Goal: Task Accomplishment & Management: Use online tool/utility

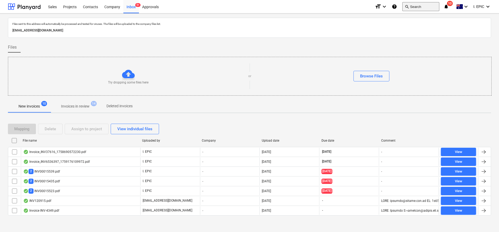
click at [414, 7] on button "search Search" at bounding box center [420, 6] width 37 height 9
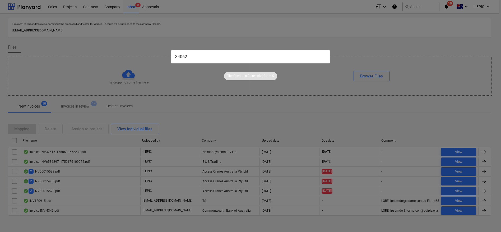
type input "34062"
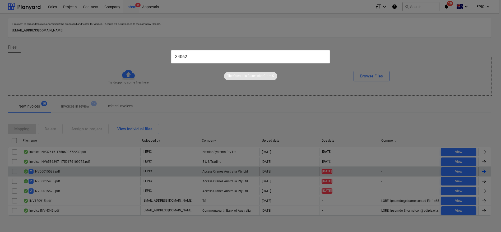
click at [58, 166] on div at bounding box center [250, 116] width 501 height 232
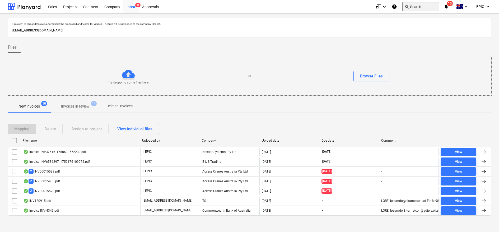
click at [413, 8] on button "search Search" at bounding box center [420, 6] width 37 height 9
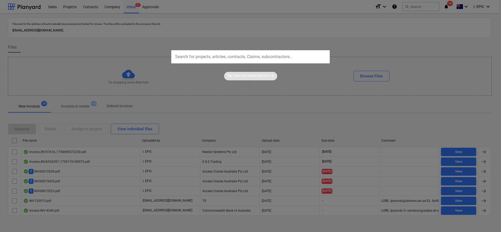
type input "34062"
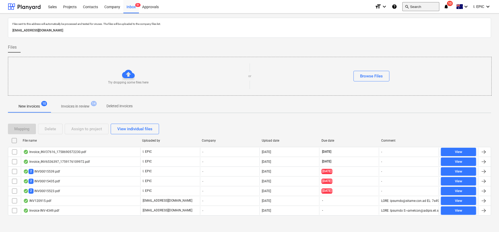
click at [417, 8] on button "search Search" at bounding box center [420, 6] width 37 height 9
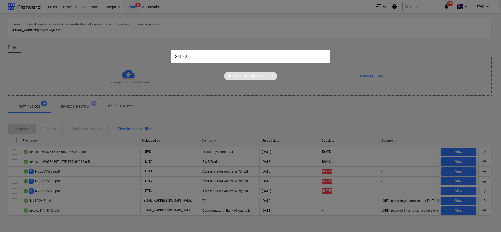
type input "34062"
click at [80, 175] on div at bounding box center [250, 116] width 501 height 232
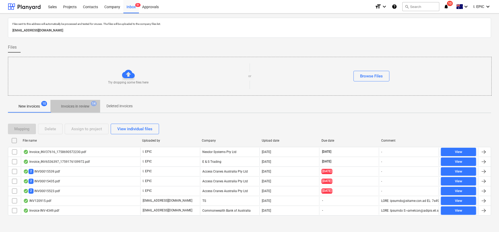
click at [69, 106] on p "Invoices in review" at bounding box center [75, 107] width 29 height 6
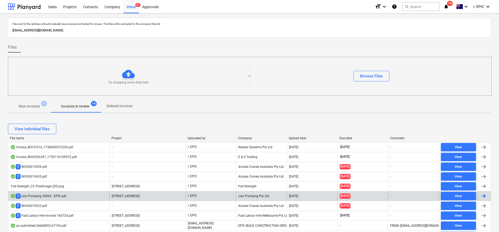
click at [39, 195] on div "2 Lion Pumping 34062 - EPIX.pdf" at bounding box center [38, 195] width 56 height 5
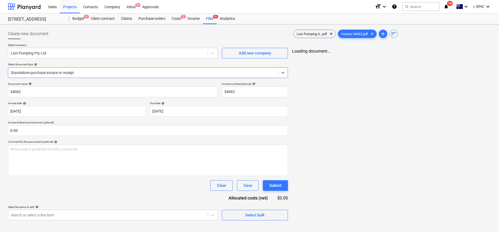
type input "34062"
type input "25 Sep 2025"
type input "18 Sep 2025"
type input "0.00"
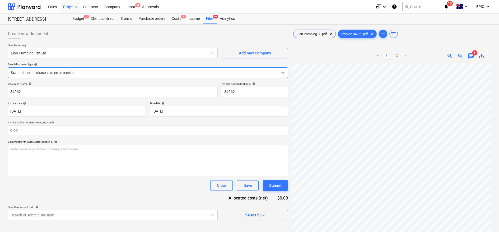
click at [292, 34] on div "Lion Pumping 3...pdf clear Invoice 34062.pdf clear add sort" at bounding box center [391, 34] width 199 height 11
click at [298, 34] on span "Lion Pumping 3...pdf" at bounding box center [311, 34] width 37 height 4
click at [360, 34] on span "Invoice 34062.pdf" at bounding box center [354, 34] width 33 height 4
click at [468, 56] on span "chat" at bounding box center [471, 56] width 6 height 6
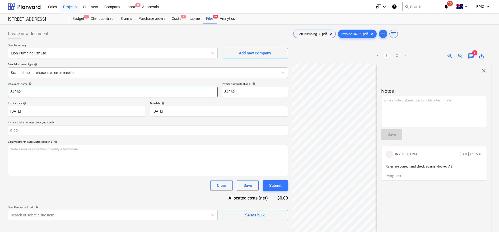
click at [11, 91] on input "34062" at bounding box center [113, 92] width 210 height 11
type input "Lion Pumping 34062"
click at [283, 72] on icon at bounding box center [282, 72] width 5 height 5
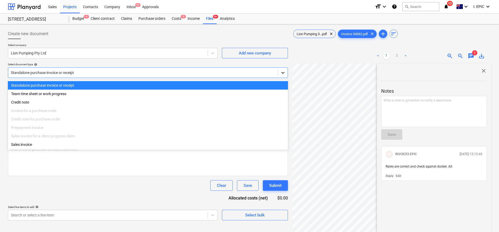
click at [284, 71] on icon at bounding box center [282, 72] width 5 height 5
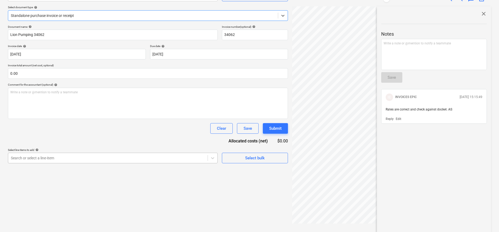
click at [70, 158] on body "Sales Projects Contacts Company Inbox 9+ Approvals format_size keyboard_arrow_d…" at bounding box center [249, 59] width 499 height 232
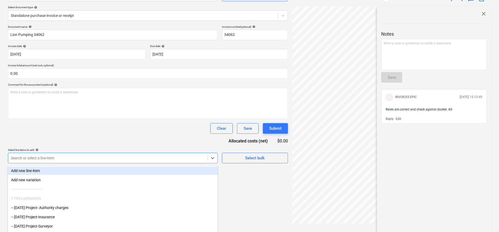
scroll to position [71, 0]
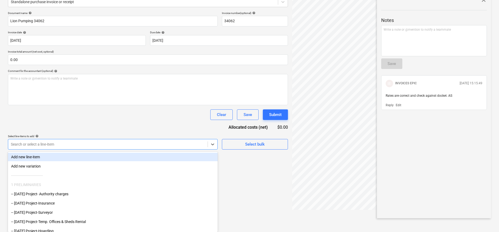
click at [264, 188] on div "Create new document Select company Lion Pumping Pty Ltd Add new company Select …" at bounding box center [148, 84] width 284 height 256
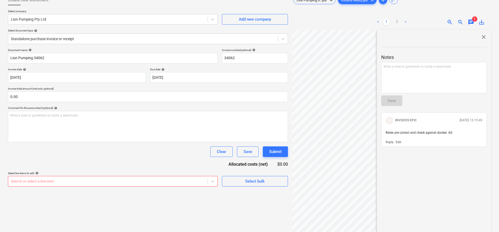
scroll to position [57, 0]
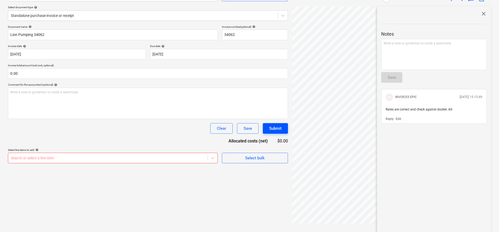
click at [275, 131] on div "Submit" at bounding box center [275, 128] width 12 height 7
click at [60, 158] on body "Sales Projects Contacts Company Inbox 9+ Approvals format_size keyboard_arrow_d…" at bounding box center [249, 59] width 499 height 232
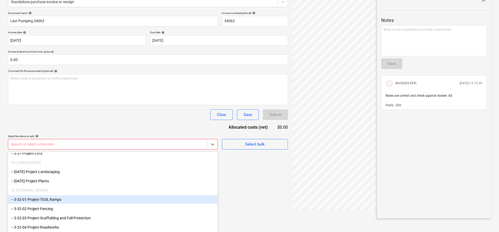
scroll to position [1150, 0]
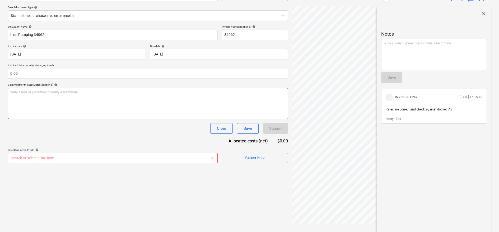
click at [137, 96] on div "Write a note or @mention to notify a teammate ﻿" at bounding box center [148, 103] width 280 height 31
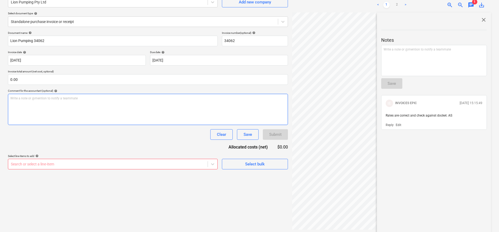
scroll to position [0, 0]
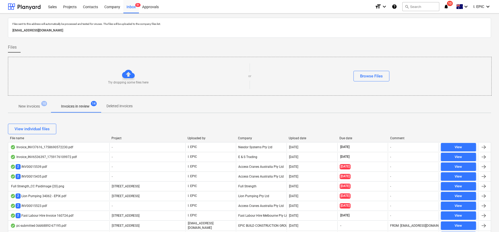
click at [32, 103] on span "New invoices 10" at bounding box center [29, 106] width 43 height 10
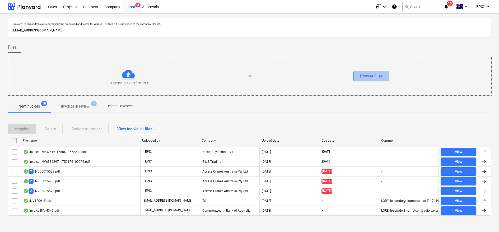
click at [381, 73] on div "Browse Files" at bounding box center [371, 76] width 23 height 7
click at [113, 71] on div "Try dropping some files here" at bounding box center [128, 76] width 240 height 17
click at [376, 71] on button "Browse Files" at bounding box center [371, 76] width 36 height 11
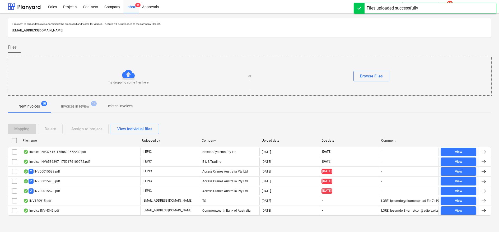
click at [121, 71] on div "Try dropping some files here" at bounding box center [128, 76] width 240 height 17
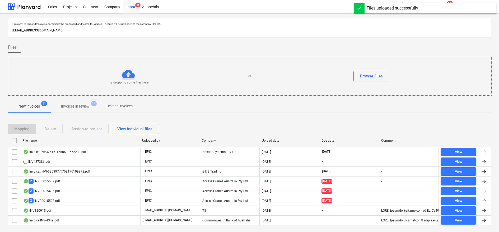
click at [135, 79] on div "Try dropping some files here" at bounding box center [128, 76] width 240 height 17
click at [371, 74] on div "Browse Files" at bounding box center [371, 76] width 23 height 7
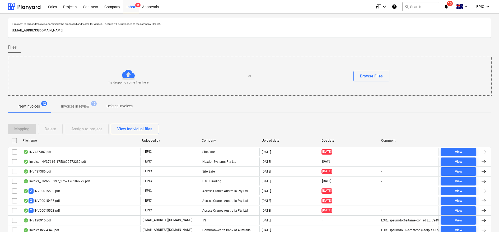
click at [44, 171] on div "INV437386.pdf" at bounding box center [37, 171] width 28 height 4
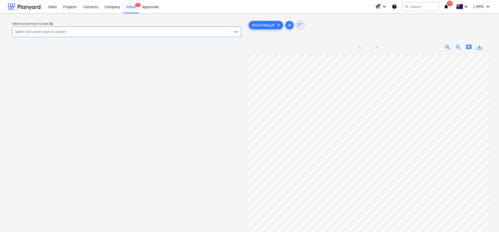
click at [88, 30] on div at bounding box center [121, 31] width 213 height 5
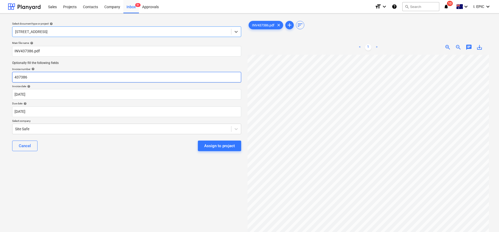
click at [14, 77] on input "437386" at bounding box center [126, 77] width 229 height 11
type input "Site Safe 437386"
drag, startPoint x: 32, startPoint y: 128, endPoint x: 49, endPoint y: 131, distance: 17.5
click at [32, 128] on div at bounding box center [121, 128] width 213 height 5
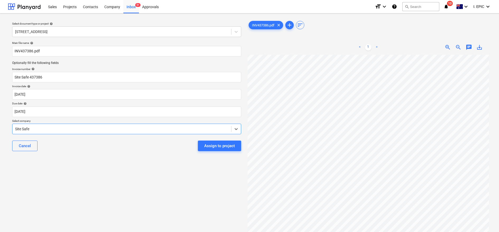
scroll to position [7477, 0]
type input "Site"
click at [15, 51] on input "INV437386.pdf" at bounding box center [126, 51] width 229 height 11
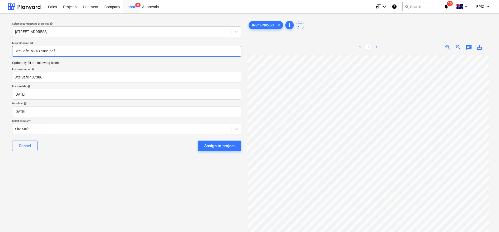
type input "Site Safe INV437386.pdf"
click at [56, 196] on div "Select document type or project help 248 Bay Rd, Sandringham Main file name hel…" at bounding box center [126, 146] width 237 height 256
click at [79, 208] on div "Select document type or project help 248 Bay Rd, Sandringham Main file name hel…" at bounding box center [126, 146] width 237 height 256
click at [83, 180] on div "Select document type or project help 248 Bay Rd, Sandringham Main file name hel…" at bounding box center [126, 146] width 237 height 256
click at [468, 46] on span "chat" at bounding box center [469, 47] width 6 height 6
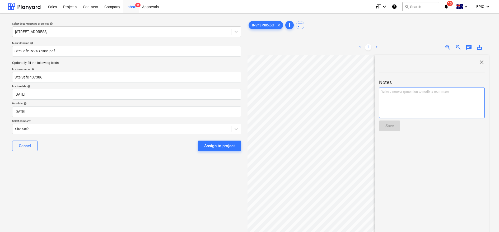
click at [386, 93] on p "Write a note or @mention to notify a teammate ﻿" at bounding box center [431, 92] width 101 height 4
click at [395, 119] on div at bounding box center [432, 119] width 106 height 2
click at [393, 122] on div "Save" at bounding box center [389, 125] width 8 height 7
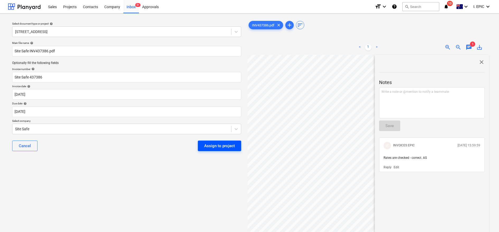
click at [212, 146] on div "Assign to project" at bounding box center [219, 145] width 31 height 7
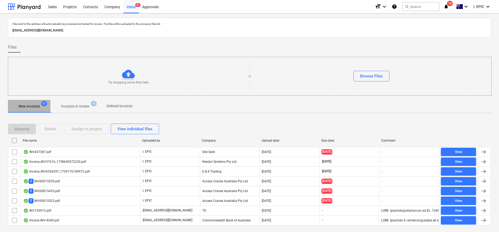
click at [38, 107] on p "New invoices" at bounding box center [28, 107] width 21 height 6
click at [137, 73] on div "Try dropping some files here" at bounding box center [128, 76] width 240 height 17
click at [131, 75] on div at bounding box center [128, 74] width 13 height 13
click at [365, 70] on div "Try dropping some files here or Browse Files" at bounding box center [249, 76] width 483 height 30
click at [355, 74] on button "Browse Files" at bounding box center [371, 76] width 36 height 11
